Goal: Find specific page/section: Find specific page/section

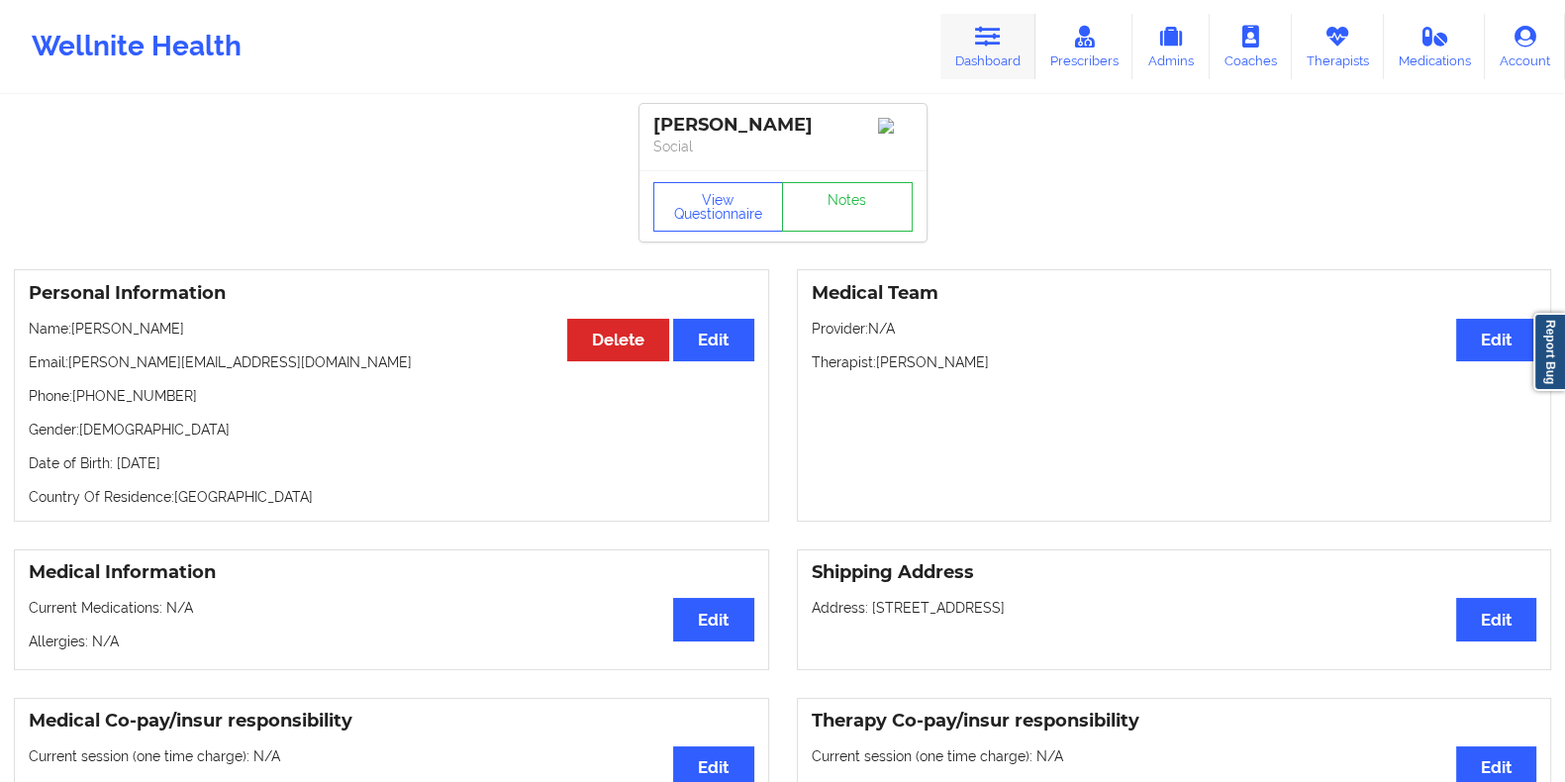
click at [987, 29] on icon at bounding box center [988, 37] width 26 height 22
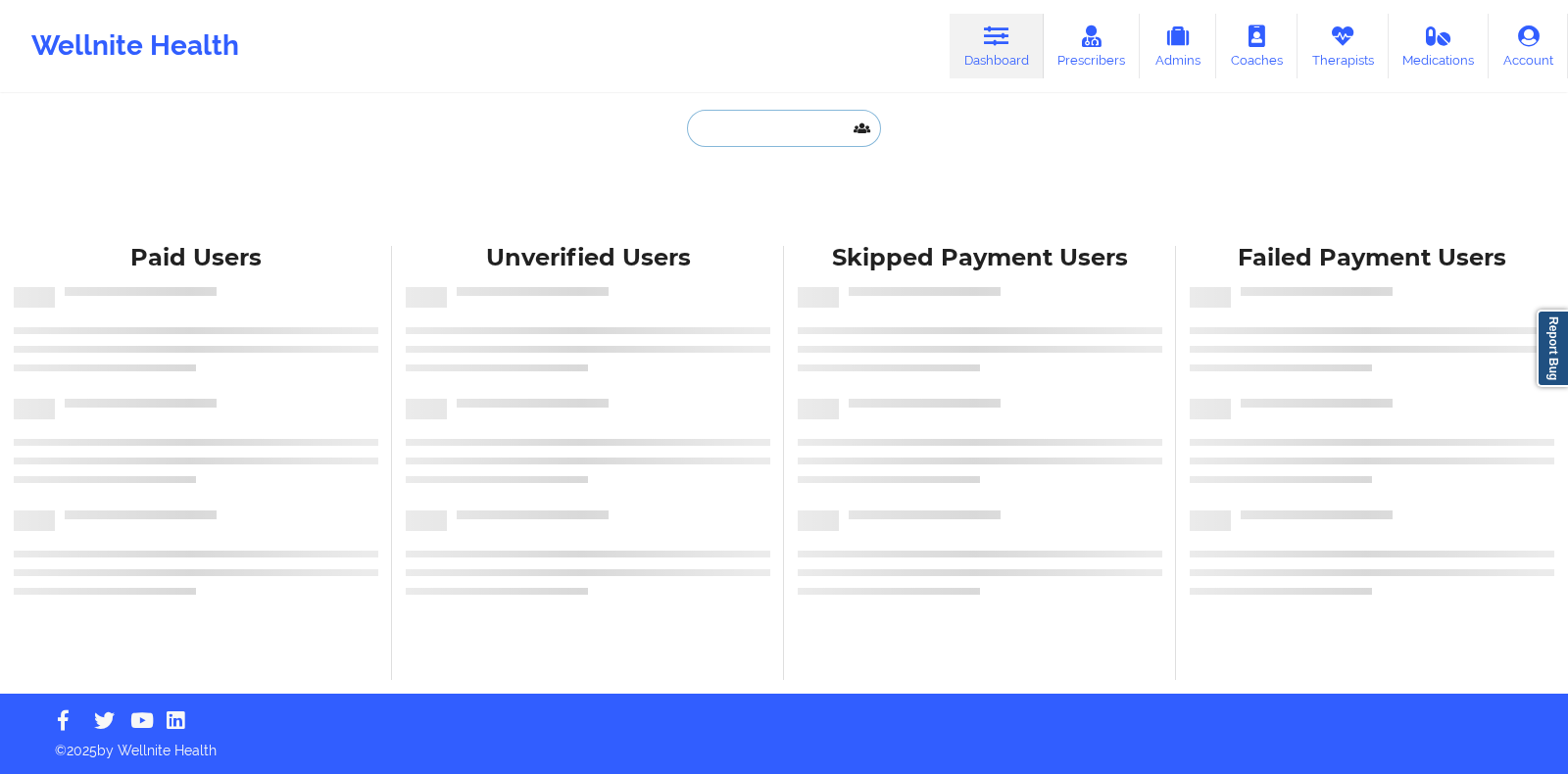
click at [794, 145] on input "text" at bounding box center [784, 129] width 194 height 38
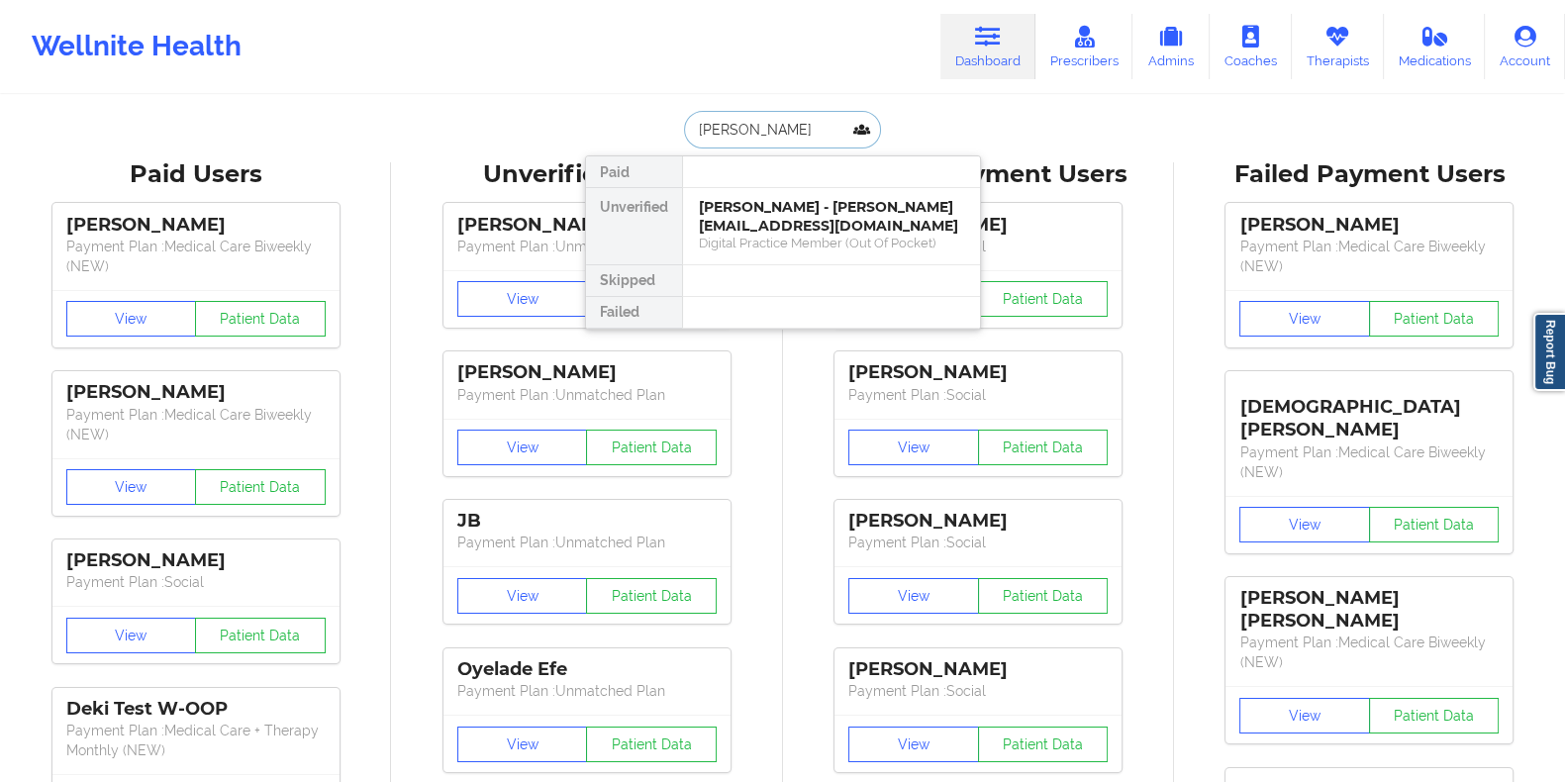
click at [795, 133] on input "[PERSON_NAME]" at bounding box center [782, 130] width 196 height 38
paste input "[EMAIL_ADDRESS][DOMAIN_NAME]"
type input "[EMAIL_ADDRESS][DOMAIN_NAME]"
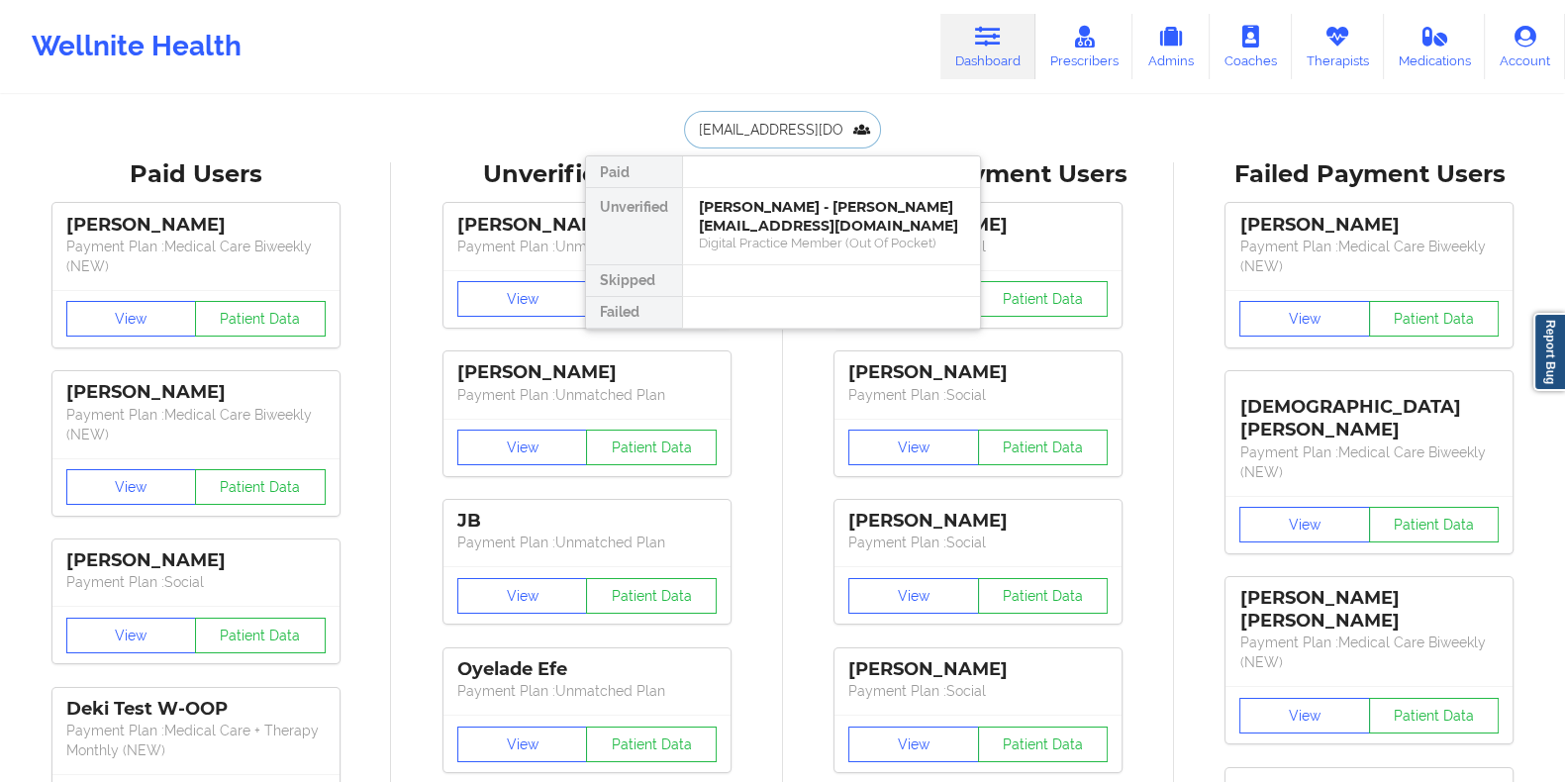
scroll to position [0, 22]
click at [807, 217] on div "[PERSON_NAME] - [EMAIL_ADDRESS][DOMAIN_NAME]" at bounding box center [831, 216] width 265 height 37
